Goal: Task Accomplishment & Management: Use online tool/utility

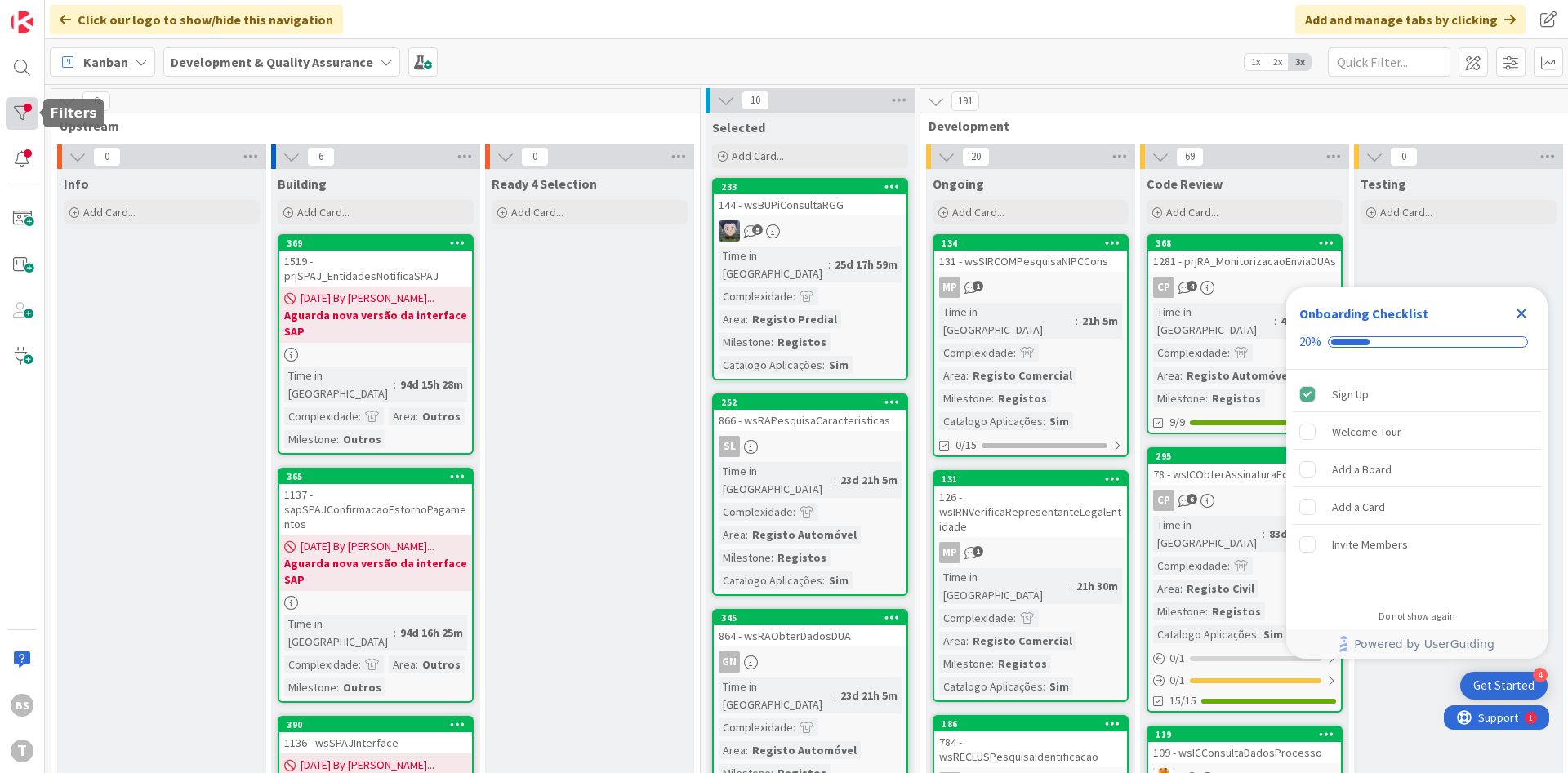
click at [18, 106] on div at bounding box center [22, 113] width 32 height 32
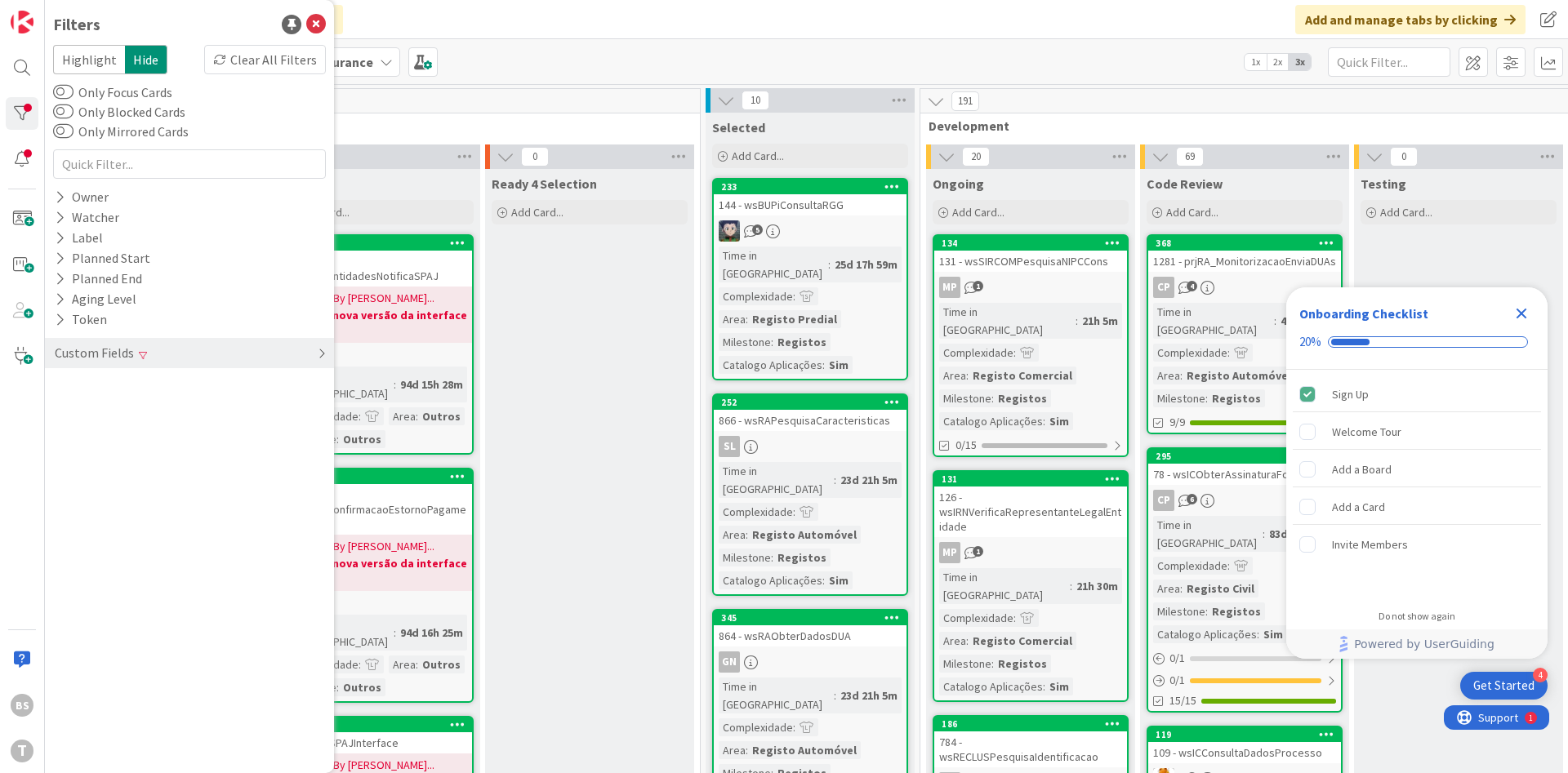
click at [254, 355] on div "Custom Fields" at bounding box center [190, 353] width 289 height 30
click at [189, 442] on div "Milestone Clear" at bounding box center [190, 448] width 289 height 21
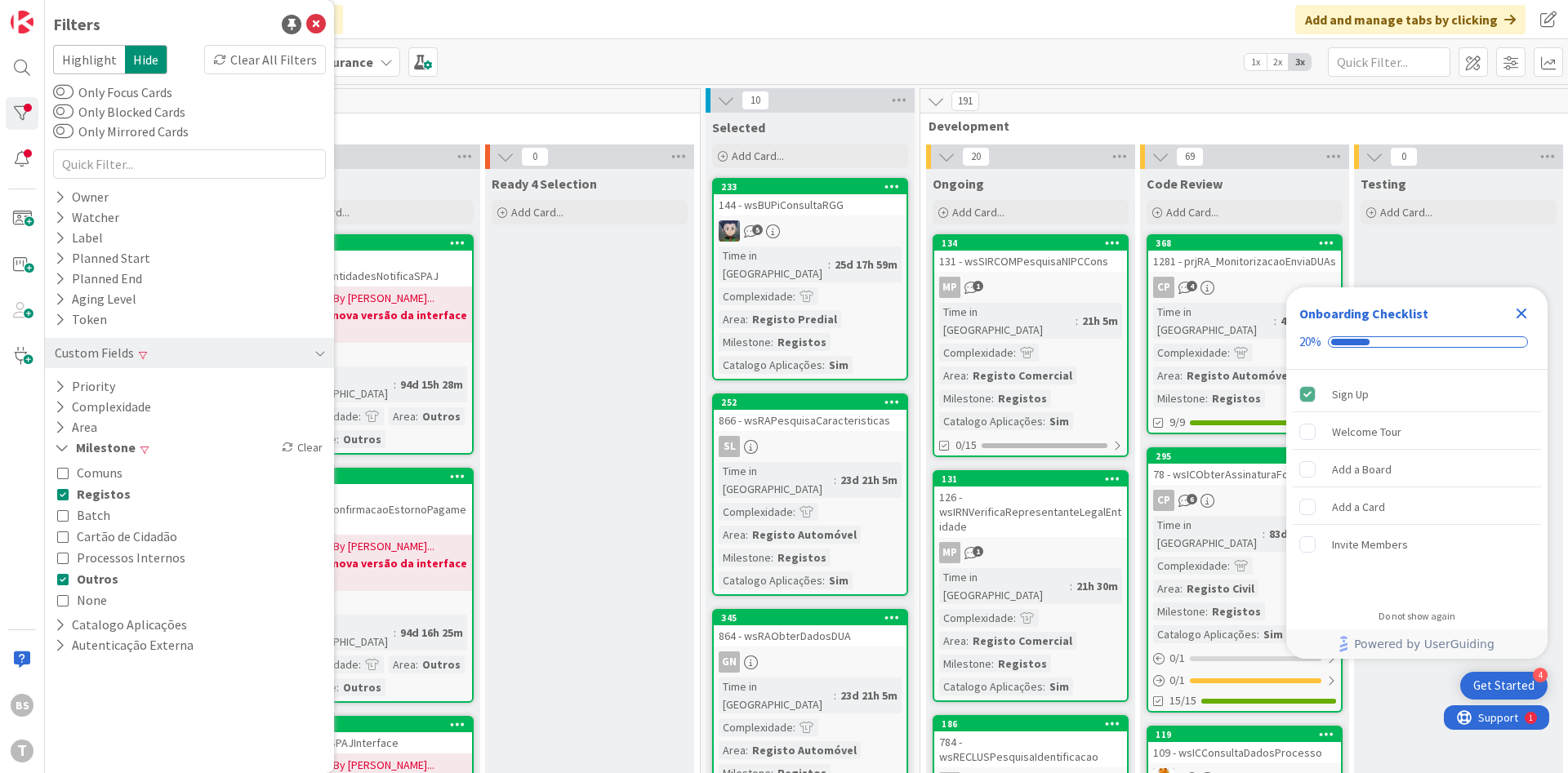
click at [63, 498] on icon at bounding box center [63, 495] width 12 height 12
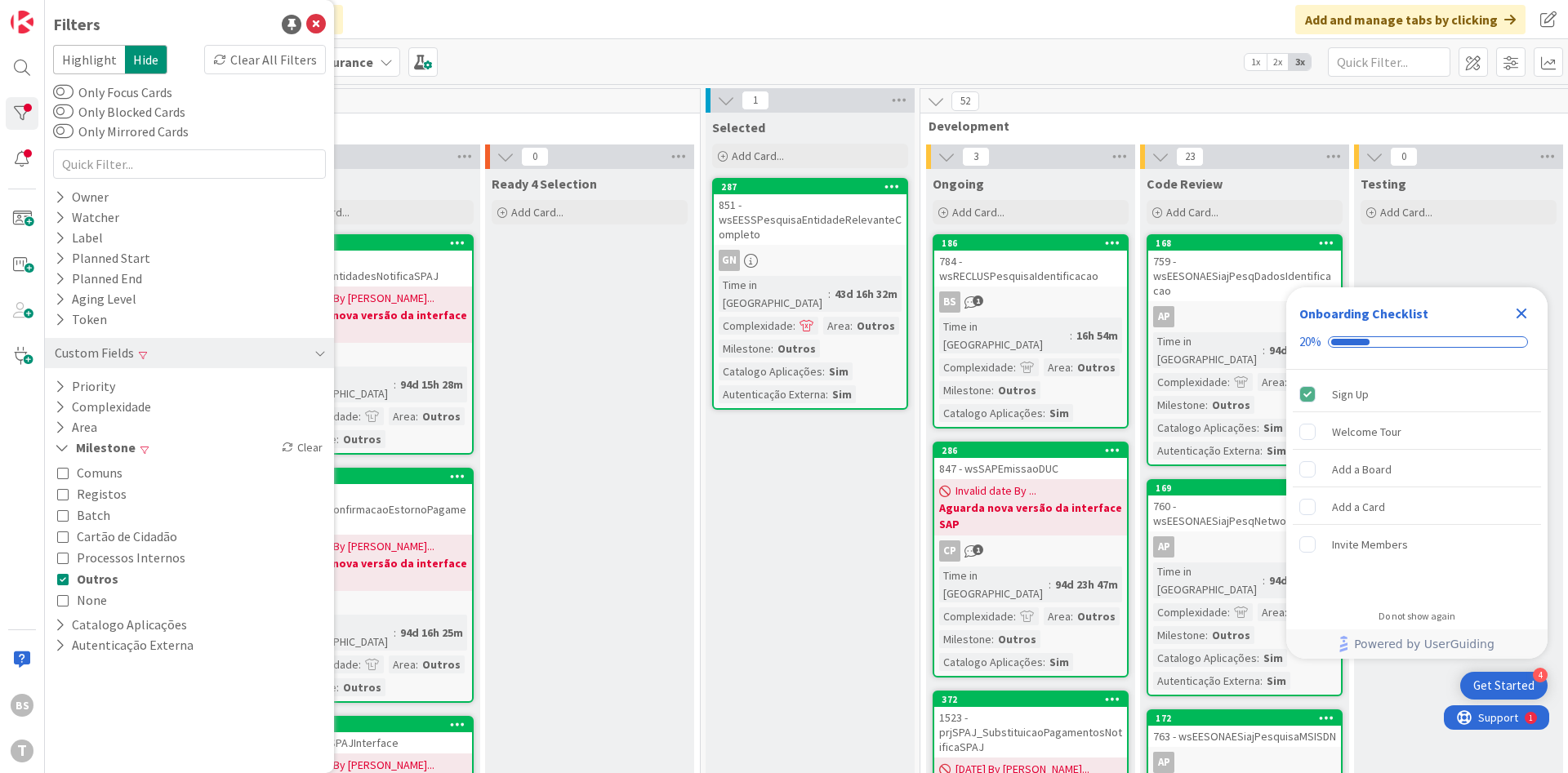
click at [62, 578] on icon at bounding box center [63, 579] width 12 height 12
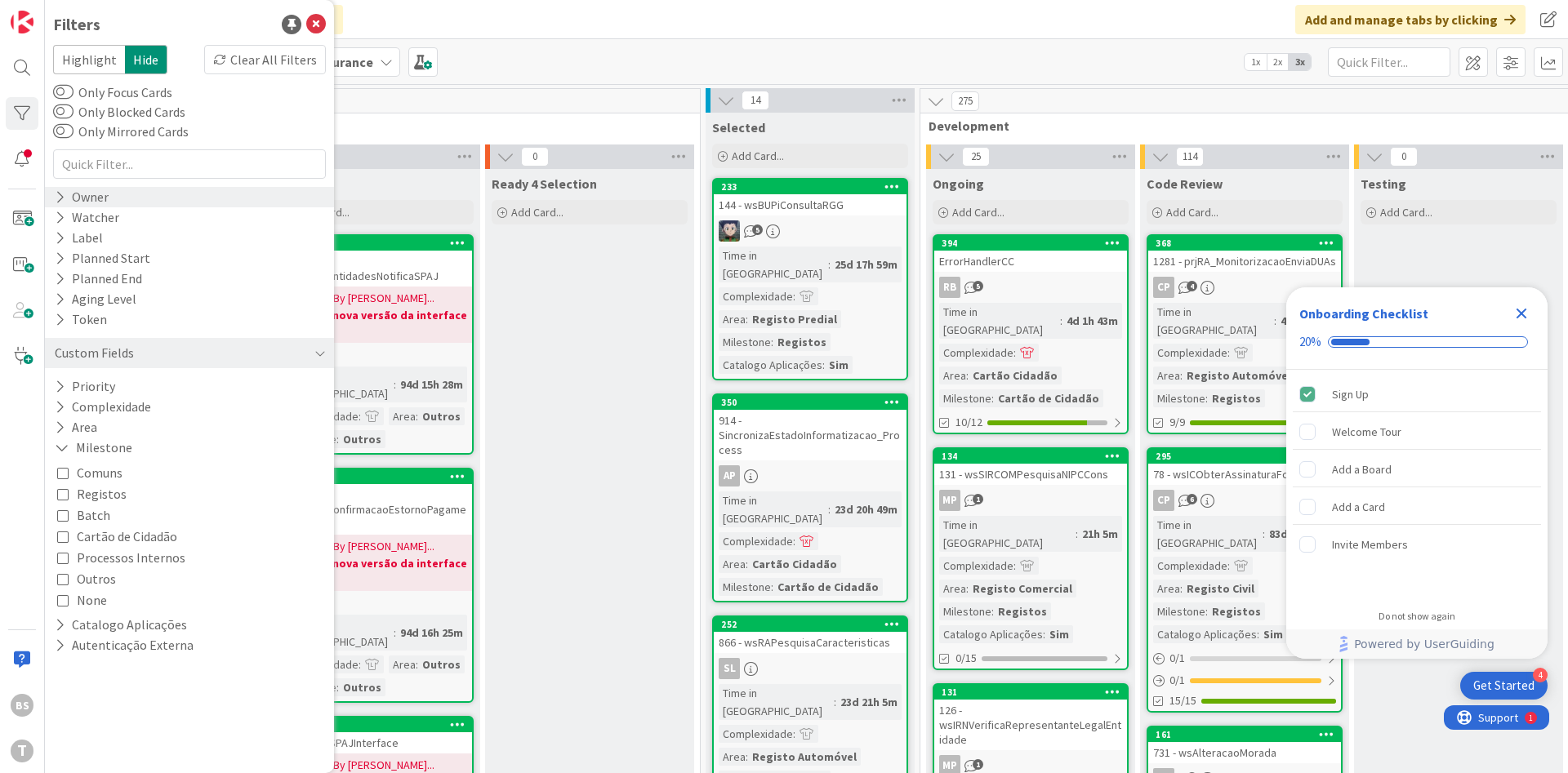
click at [128, 196] on div "Owner" at bounding box center [190, 197] width 289 height 21
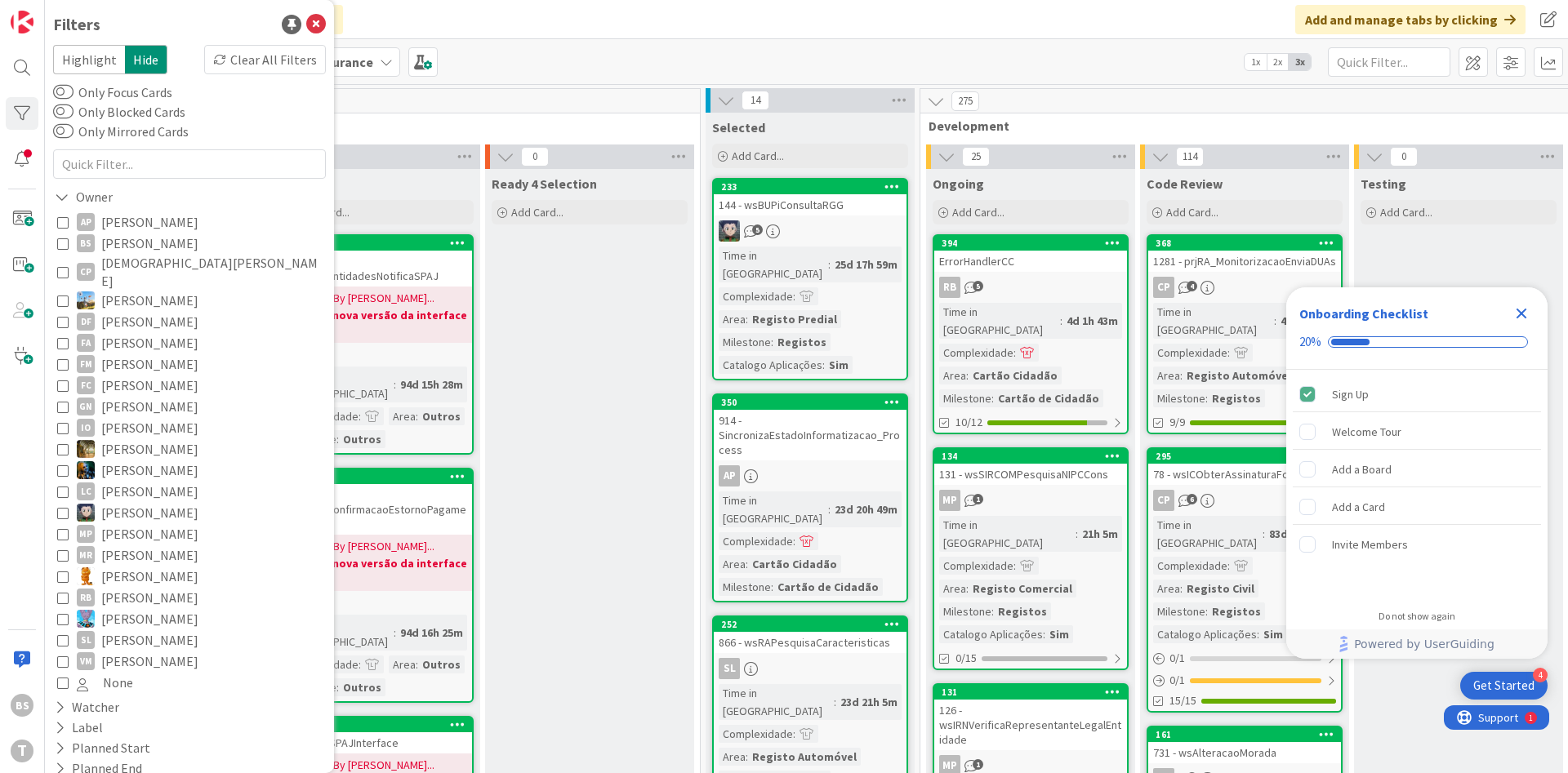
click at [138, 249] on span "[PERSON_NAME]" at bounding box center [150, 244] width 97 height 22
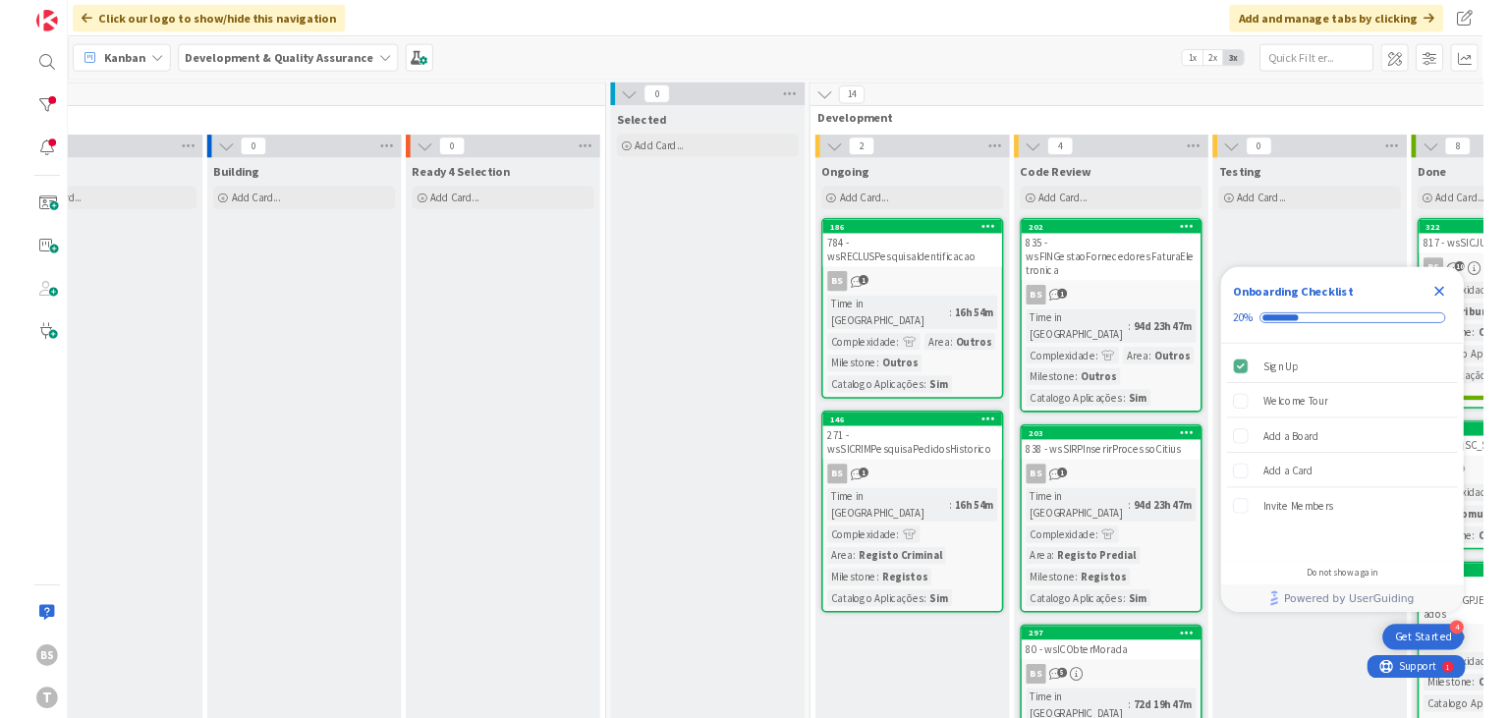
scroll to position [0, 109]
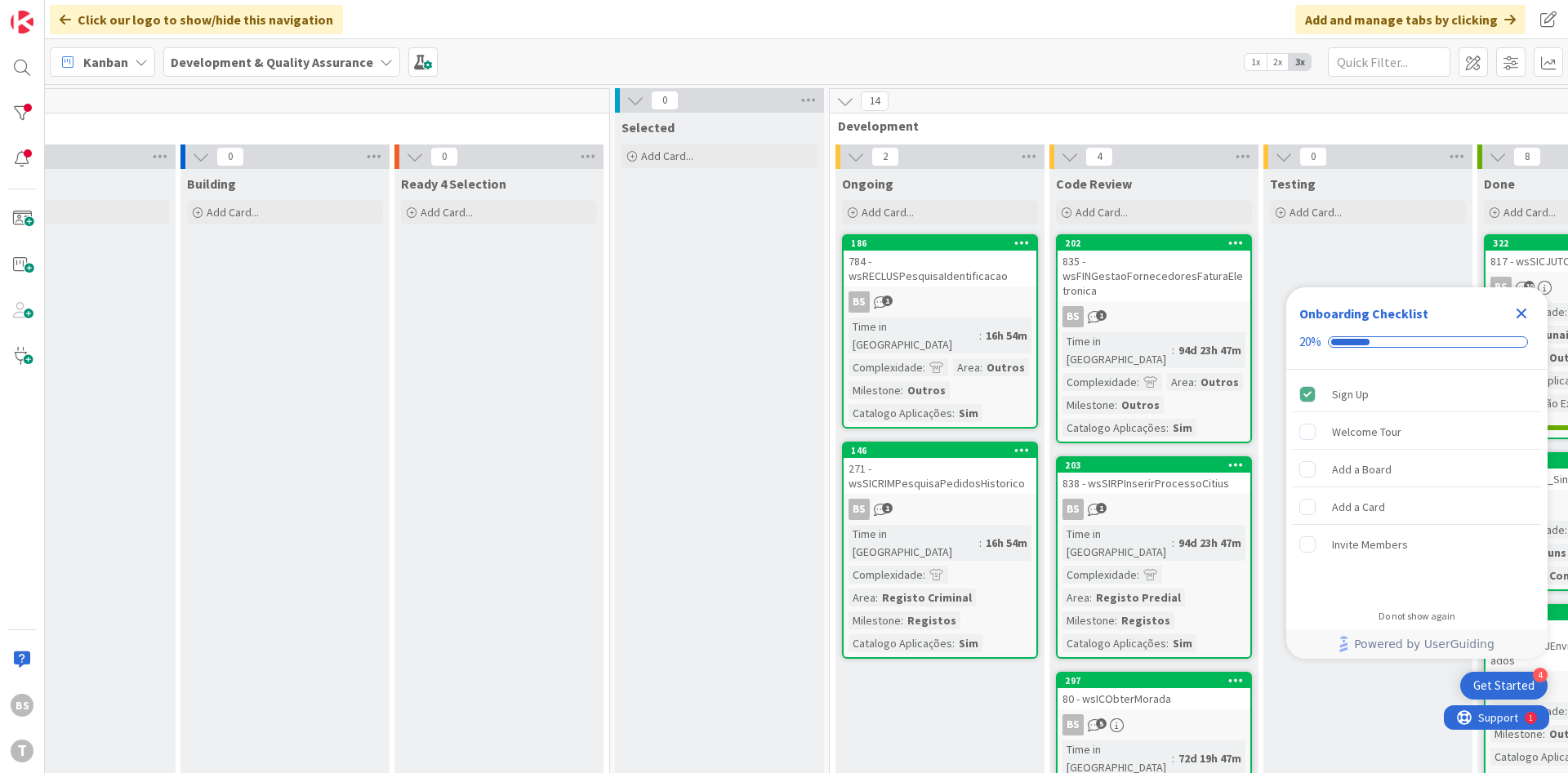
click at [993, 499] on div "BS 1" at bounding box center [940, 510] width 193 height 22
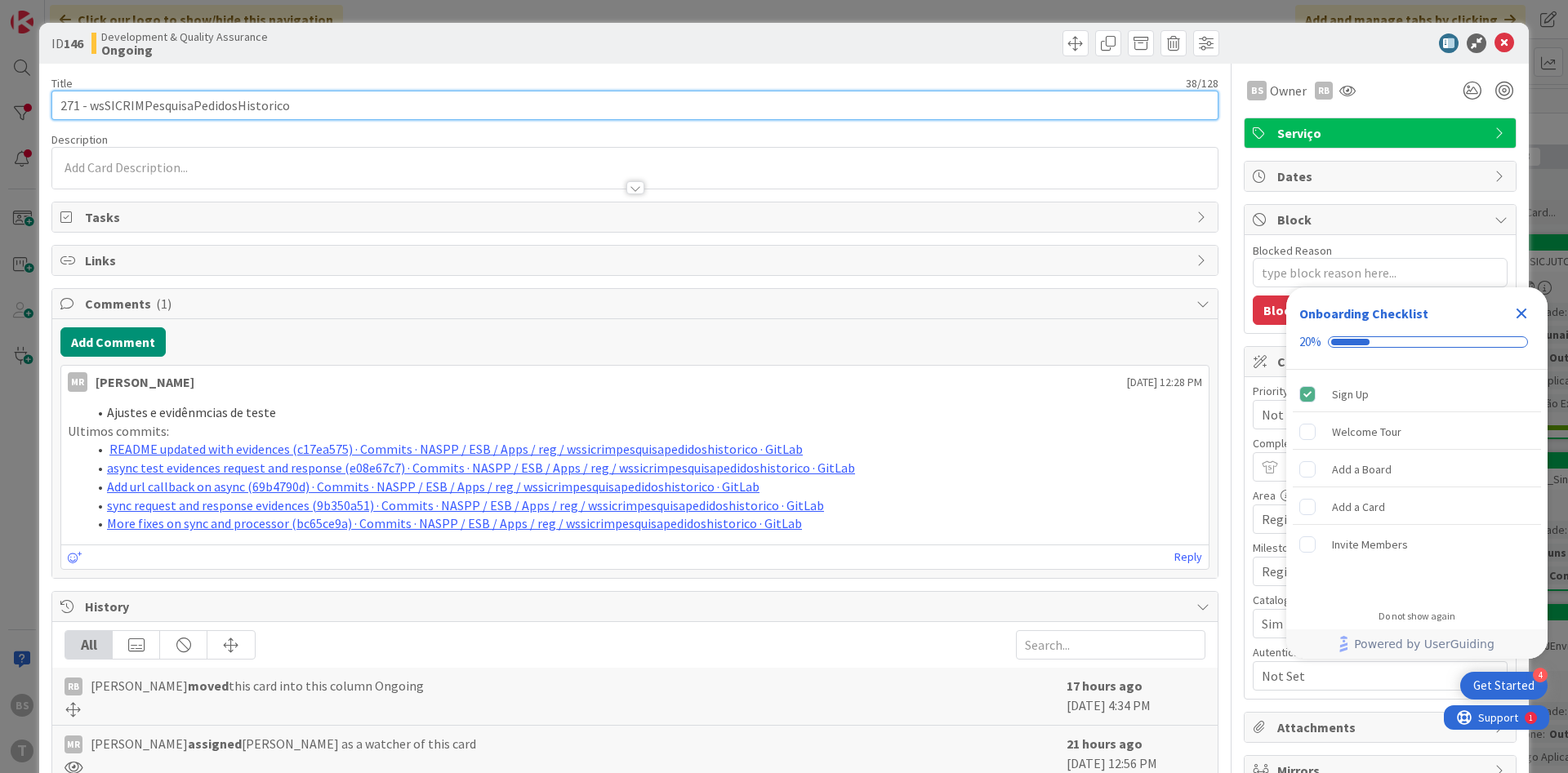
click at [230, 106] on input "271 - wsSICRIMPesquisaPedidosHistorico" at bounding box center [635, 105] width 1167 height 29
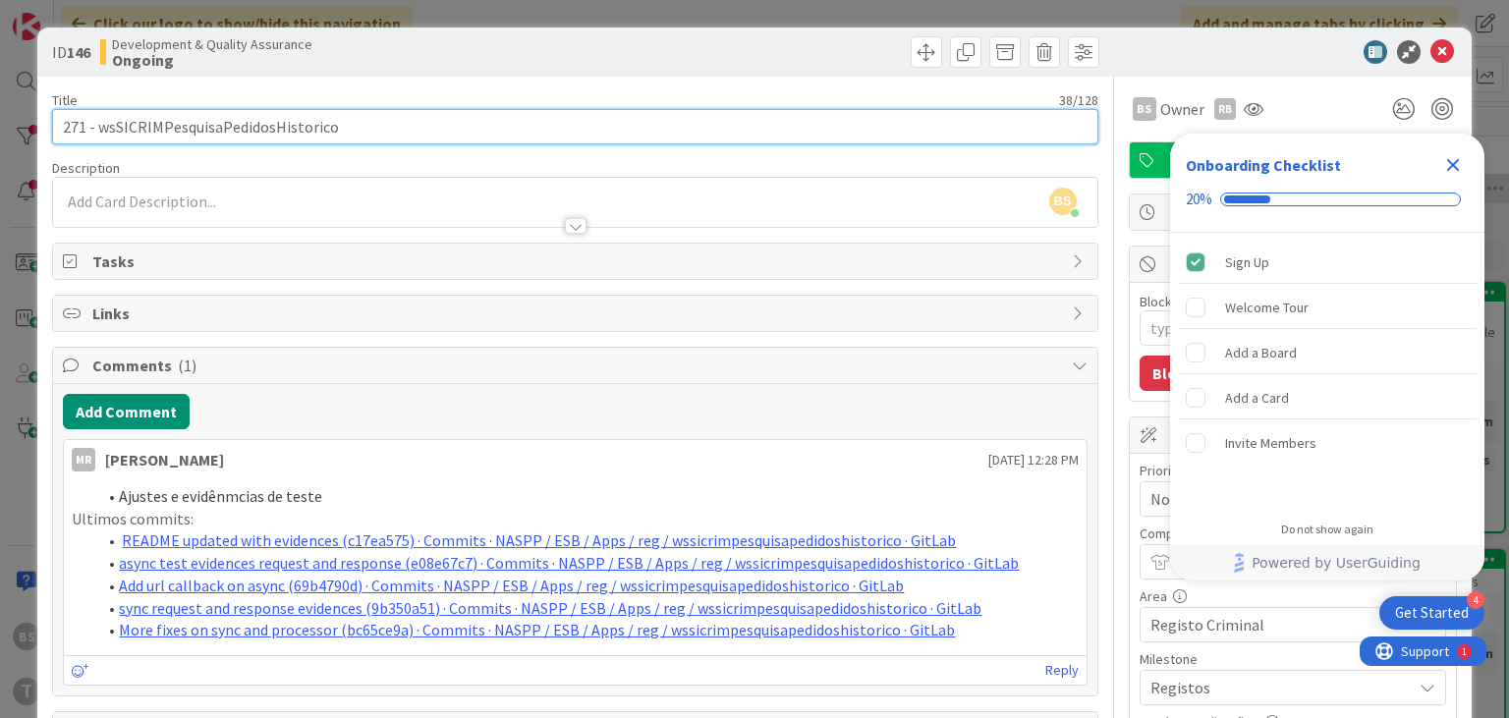
click at [301, 122] on input "271 - wsSICRIMPesquisaPedidosHistorico" at bounding box center [574, 126] width 1045 height 35
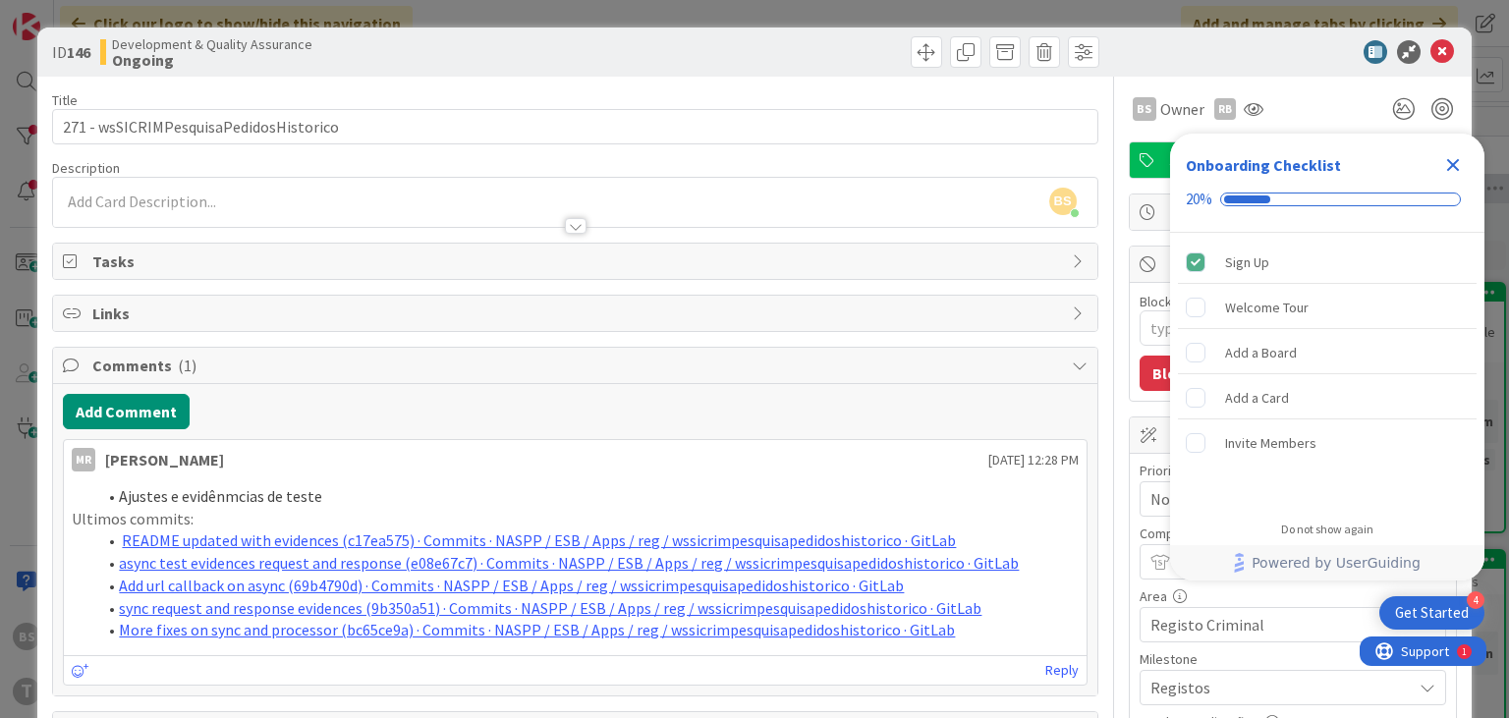
type textarea "x"
